Goal: Task Accomplishment & Management: Use online tool/utility

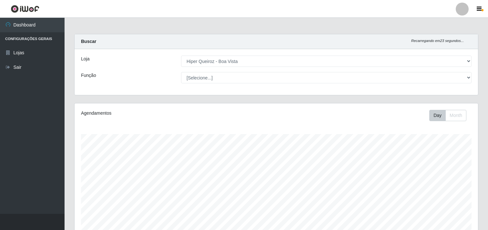
select select "514"
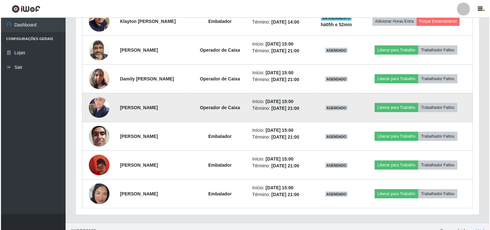
scroll to position [372, 0]
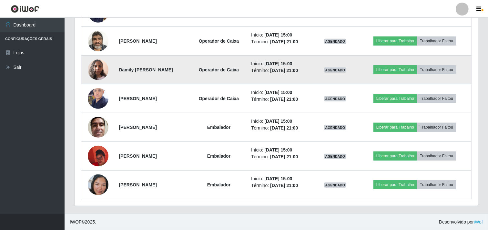
click at [95, 66] on img at bounding box center [98, 69] width 21 height 27
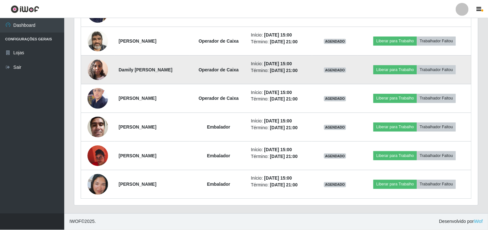
scroll to position [134, 400]
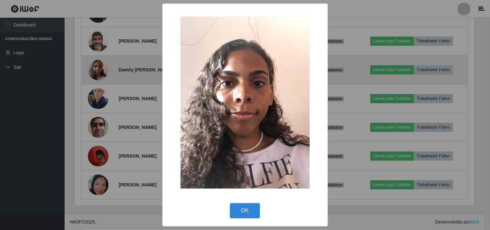
click at [95, 66] on div "× OK Cancel" at bounding box center [245, 115] width 490 height 230
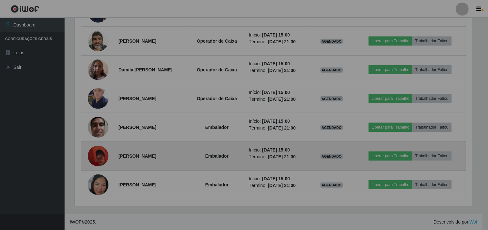
scroll to position [134, 404]
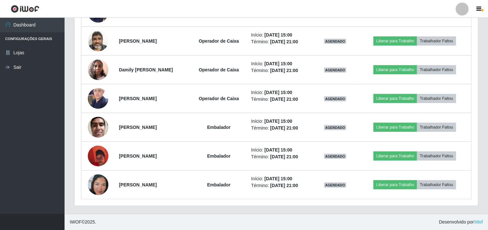
click at [77, 99] on div "Trabalhador Posição Data Status Opções [PERSON_NAME] Operador de Caixa Início: …" at bounding box center [277, 48] width 404 height 316
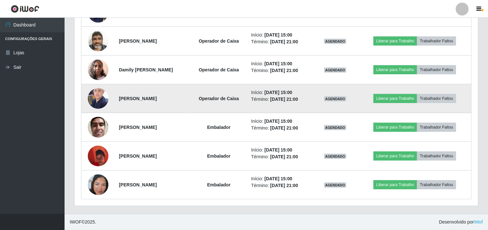
click at [86, 97] on td at bounding box center [98, 98] width 34 height 29
click at [105, 102] on img at bounding box center [98, 98] width 21 height 27
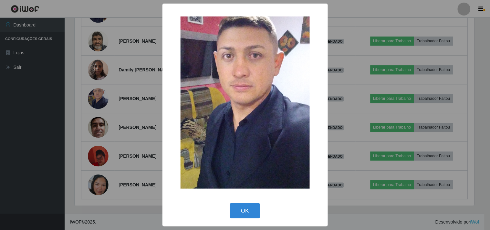
click at [101, 94] on div "× OK Cancel" at bounding box center [245, 115] width 490 height 230
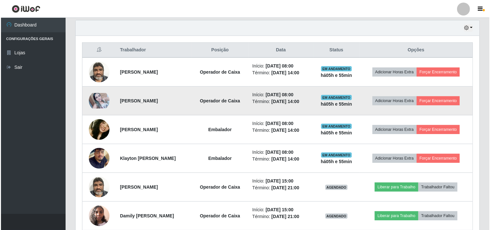
scroll to position [228, 0]
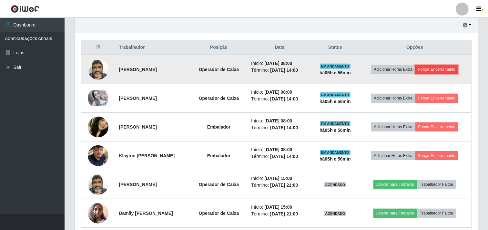
click at [446, 70] on button "Forçar Encerramento" at bounding box center [437, 69] width 43 height 9
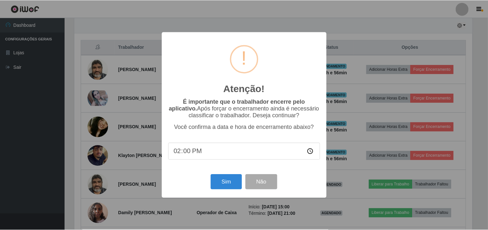
scroll to position [134, 400]
click at [232, 186] on button "Sim" at bounding box center [227, 181] width 31 height 15
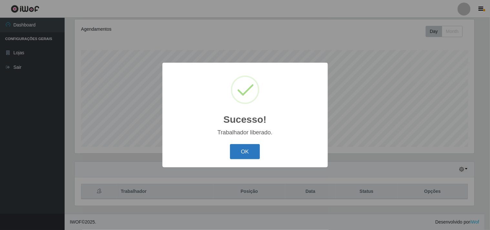
click at [251, 153] on button "OK" at bounding box center [245, 151] width 30 height 15
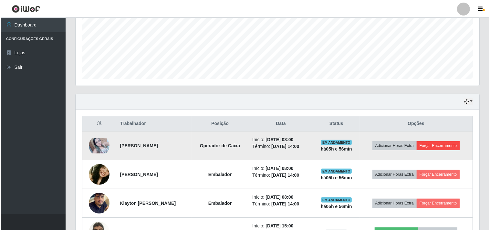
scroll to position [156, 0]
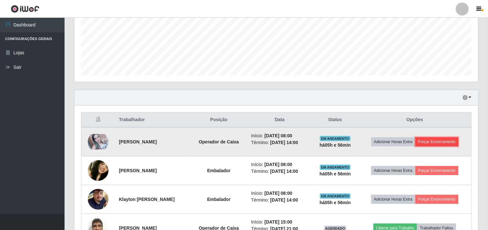
click at [454, 140] on button "Forçar Encerramento" at bounding box center [437, 141] width 43 height 9
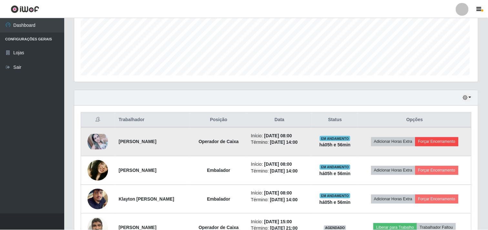
scroll to position [134, 400]
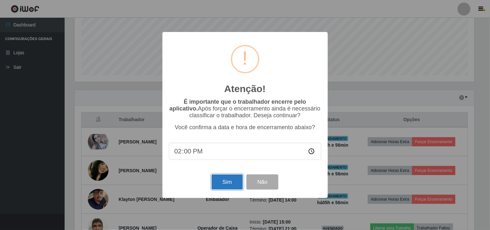
click at [233, 179] on button "Sim" at bounding box center [227, 181] width 31 height 15
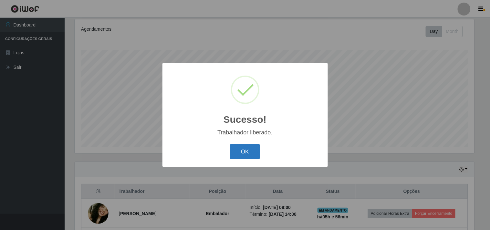
click at [232, 150] on button "OK" at bounding box center [245, 151] width 30 height 15
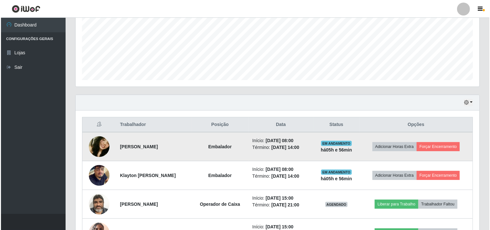
scroll to position [156, 0]
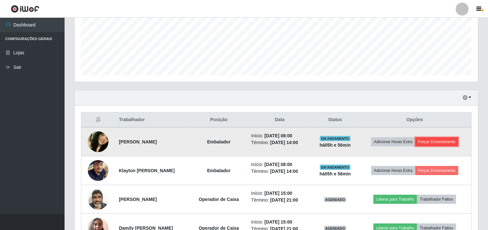
click at [443, 142] on button "Forçar Encerramento" at bounding box center [437, 141] width 43 height 9
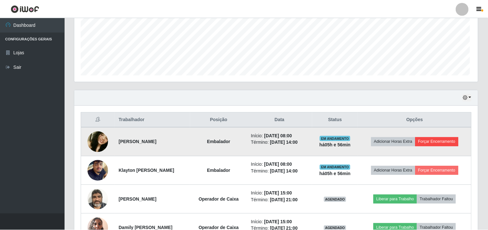
scroll to position [134, 400]
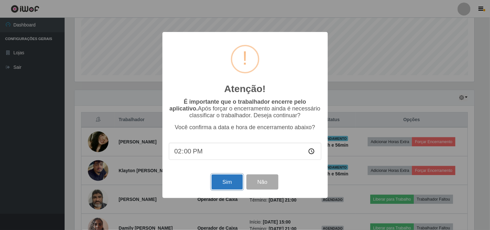
click at [225, 182] on button "Sim" at bounding box center [227, 181] width 31 height 15
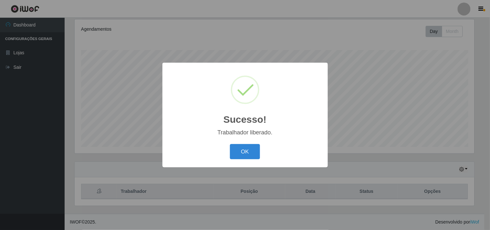
click at [446, 170] on div "Sucesso! × Trabalhador liberado. OK Cancel" at bounding box center [245, 115] width 490 height 230
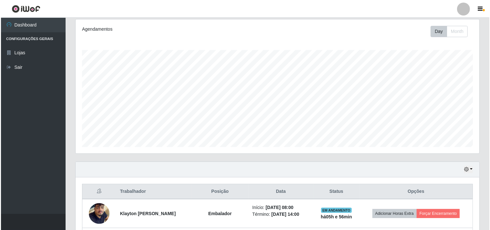
scroll to position [134, 404]
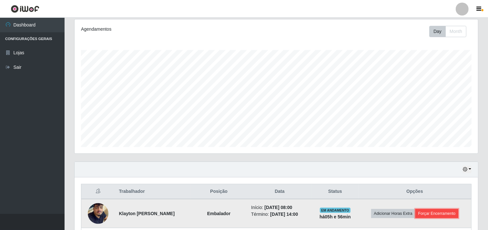
click at [443, 213] on button "Forçar Encerramento" at bounding box center [437, 213] width 43 height 9
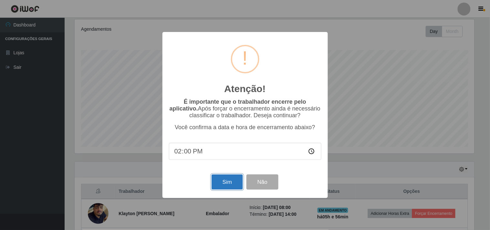
click at [228, 183] on button "Sim" at bounding box center [227, 181] width 31 height 15
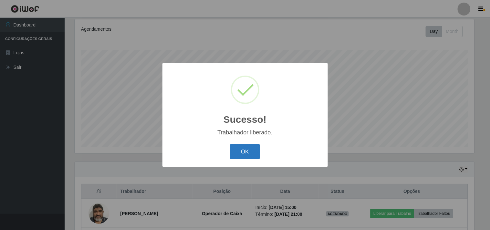
click at [245, 150] on button "OK" at bounding box center [245, 151] width 30 height 15
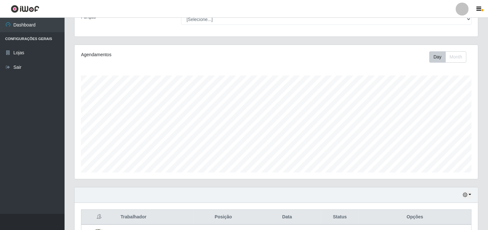
scroll to position [41, 0]
